Goal: Use online tool/utility: Utilize a website feature to perform a specific function

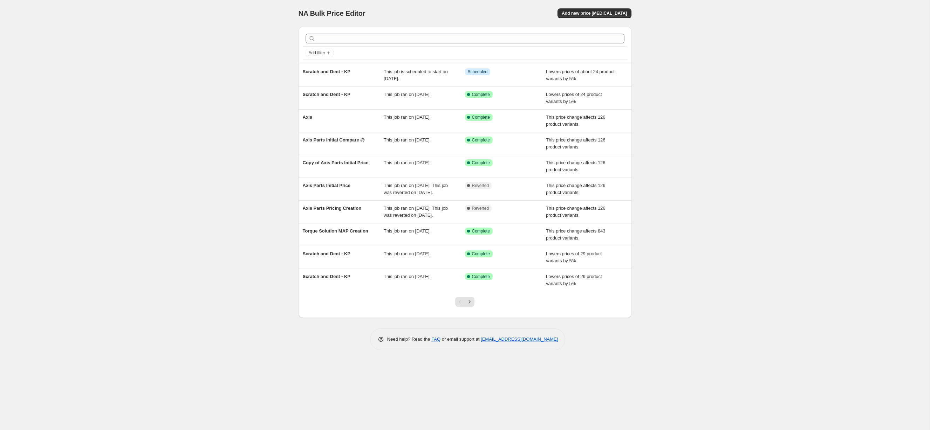
click at [187, 54] on div "NA Bulk Price Editor. This page is ready NA Bulk Price Editor Add new price [ME…" at bounding box center [464, 215] width 929 height 430
